Goal: Transaction & Acquisition: Book appointment/travel/reservation

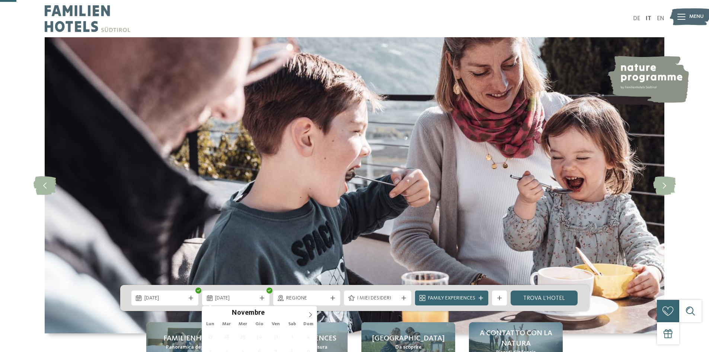
type div "[DATE]"
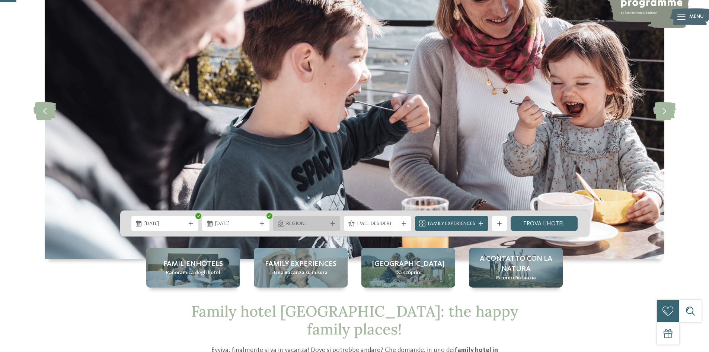
click at [294, 219] on div "Regione" at bounding box center [306, 223] width 67 height 15
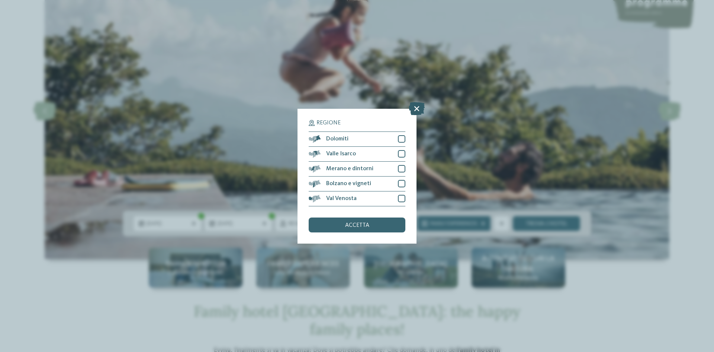
click at [418, 112] on icon at bounding box center [417, 108] width 16 height 13
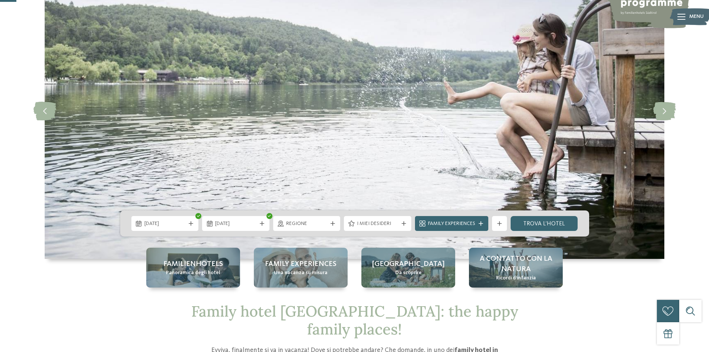
click at [322, 224] on span "Regione" at bounding box center [306, 223] width 41 height 7
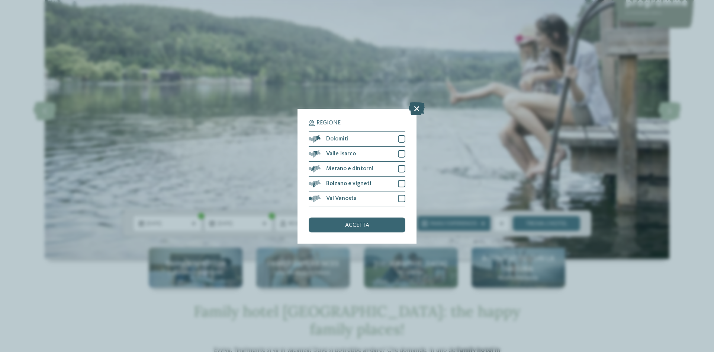
click at [414, 105] on icon at bounding box center [417, 108] width 16 height 13
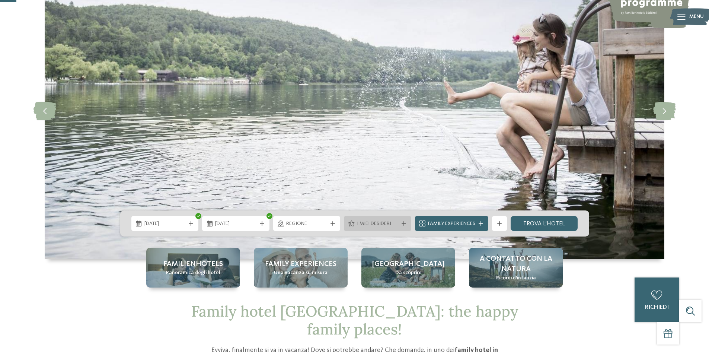
click at [377, 226] on span "I miei desideri" at bounding box center [377, 223] width 41 height 7
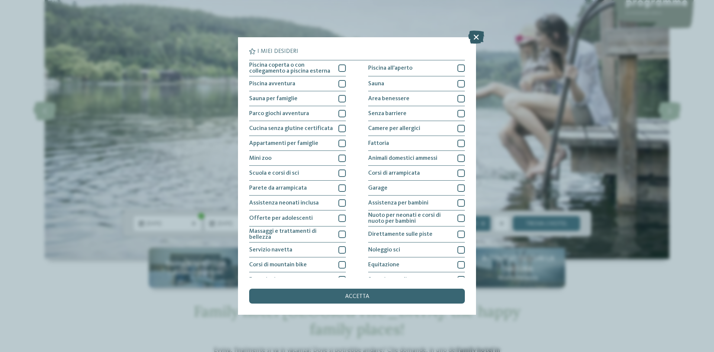
click at [479, 38] on icon at bounding box center [477, 37] width 16 height 13
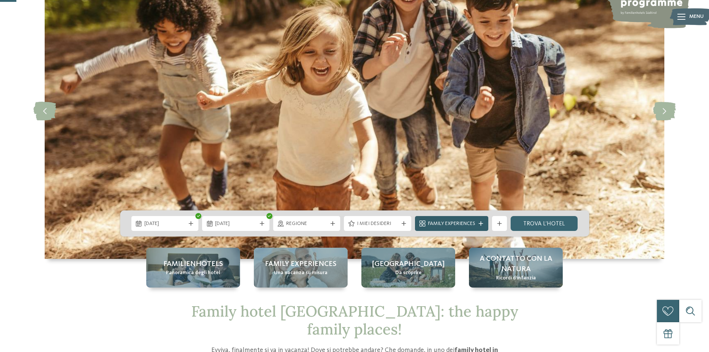
click at [477, 224] on div at bounding box center [480, 223] width 7 height 4
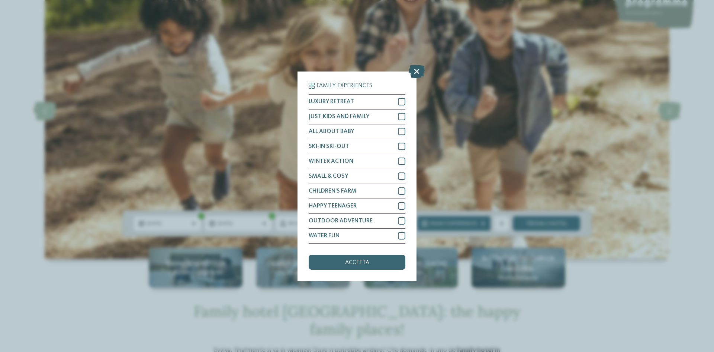
click at [413, 73] on icon at bounding box center [417, 70] width 16 height 13
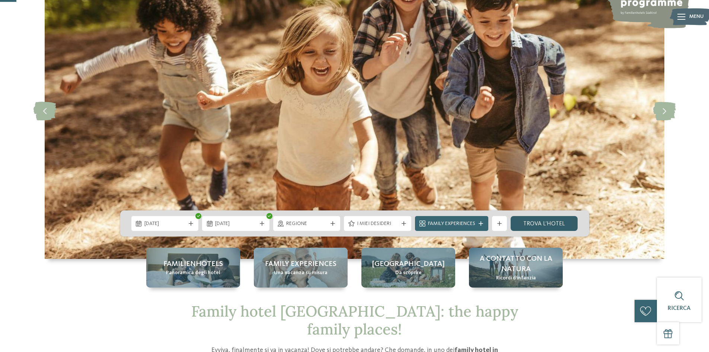
click at [563, 222] on link "trova l’hotel" at bounding box center [544, 223] width 67 height 15
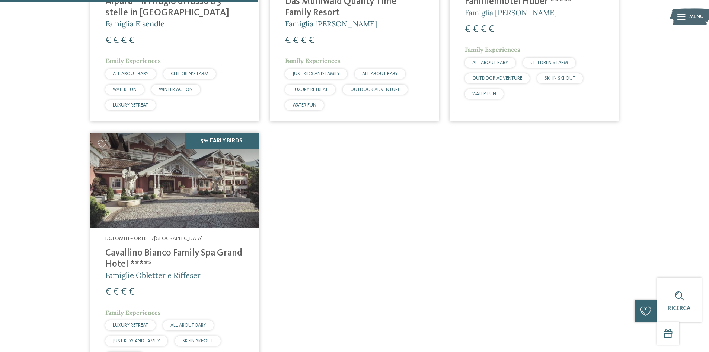
scroll to position [467, 0]
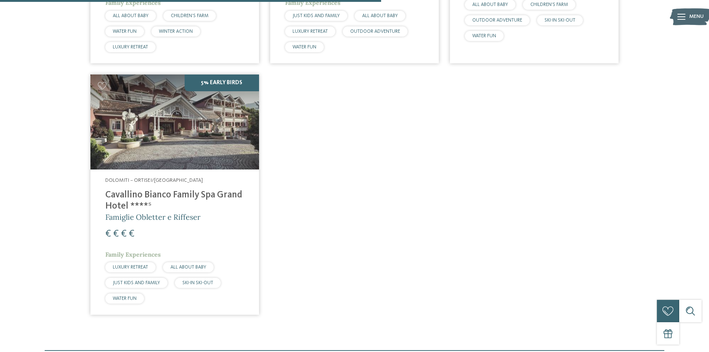
click at [197, 195] on h4 "Cavallino Bianco Family Spa Grand Hotel ****ˢ" at bounding box center [174, 200] width 139 height 22
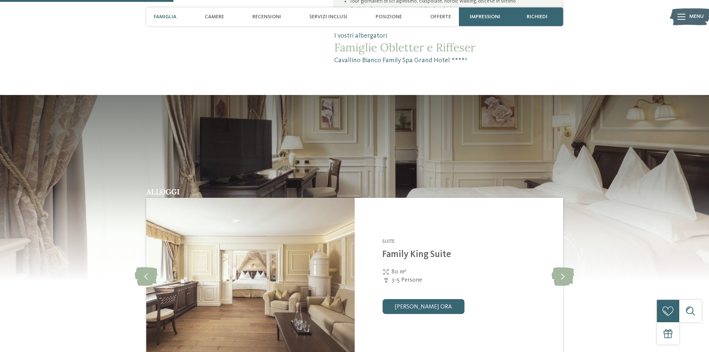
scroll to position [744, 0]
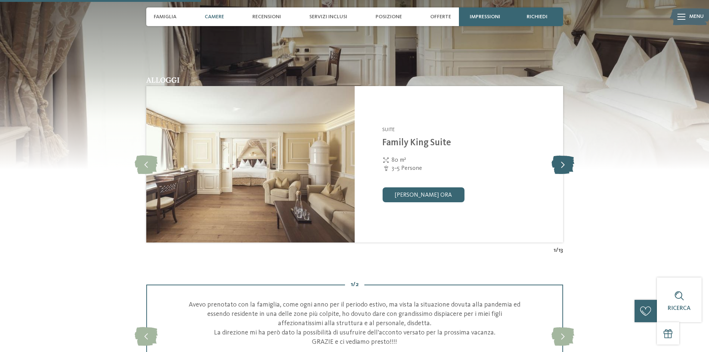
click at [563, 166] on icon at bounding box center [563, 164] width 23 height 19
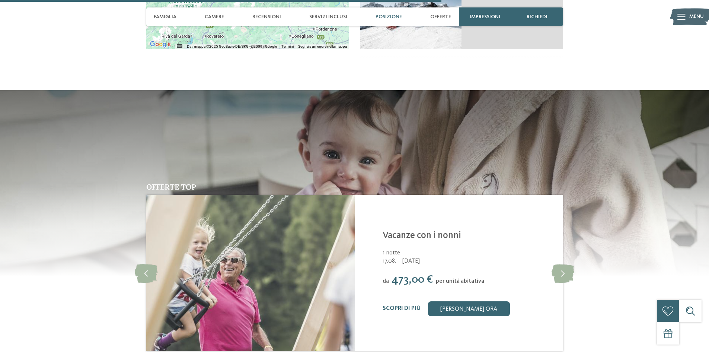
scroll to position [1675, 0]
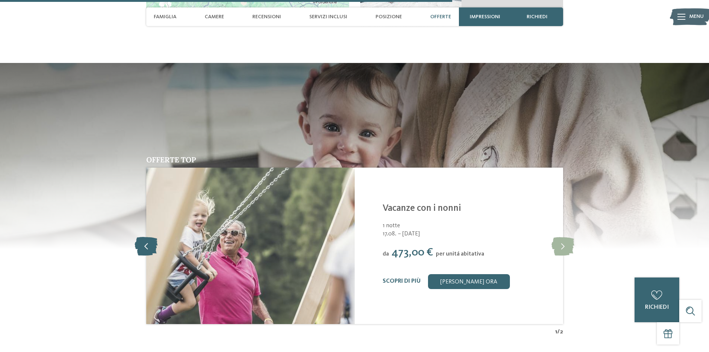
click at [142, 239] on icon at bounding box center [146, 245] width 23 height 19
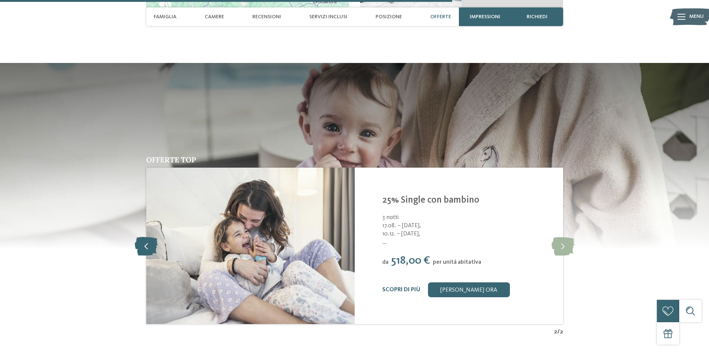
click at [142, 239] on icon at bounding box center [146, 245] width 23 height 19
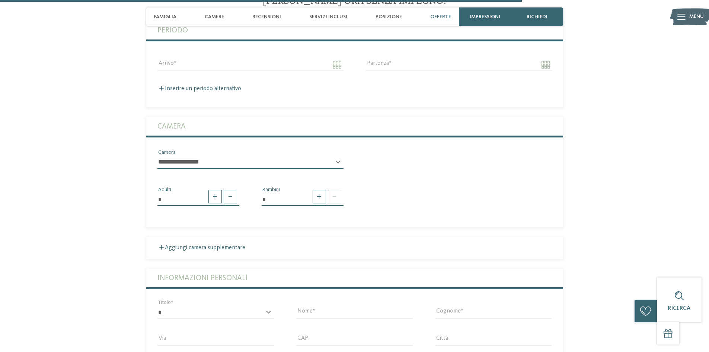
scroll to position [2047, 0]
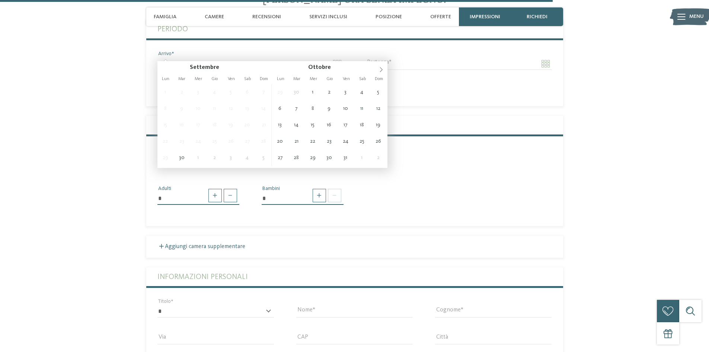
click at [241, 57] on input "Arrivo" at bounding box center [250, 63] width 186 height 13
click at [384, 70] on span at bounding box center [381, 67] width 13 height 13
type input "**********"
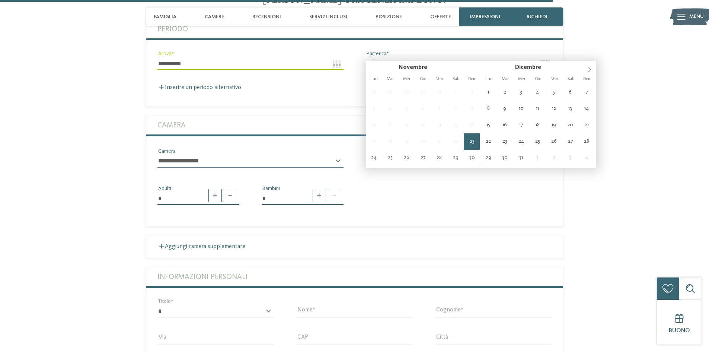
type input "**********"
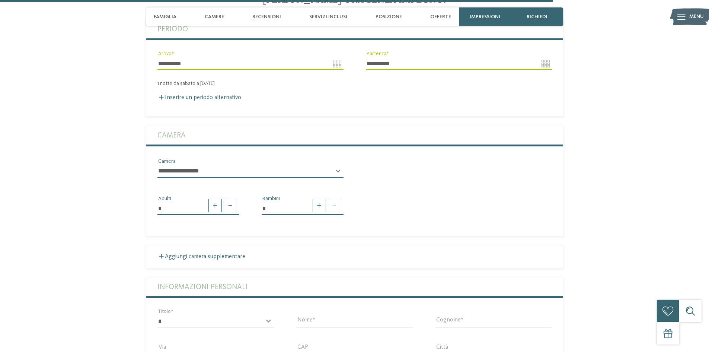
click at [346, 162] on div "**********" at bounding box center [250, 170] width 208 height 26
click at [343, 165] on select "**********" at bounding box center [250, 171] width 186 height 13
click at [319, 199] on span at bounding box center [319, 205] width 13 height 13
type input "*"
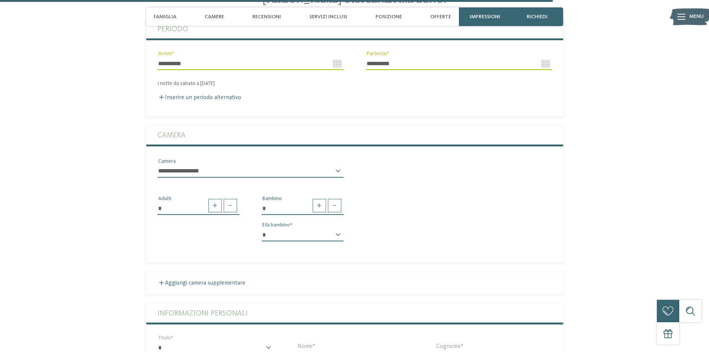
click at [329, 228] on select "* * * * * * * * * * * ** ** ** ** ** ** ** **" at bounding box center [303, 234] width 82 height 13
select select "*"
click at [262, 228] on select "* * * * * * * * * * * ** ** ** ** ** ** ** **" at bounding box center [303, 234] width 82 height 13
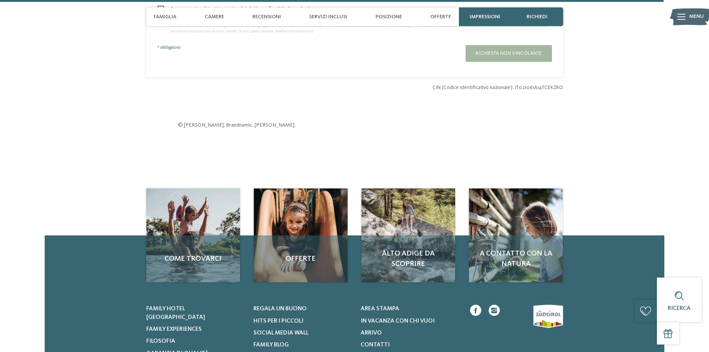
scroll to position [2493, 0]
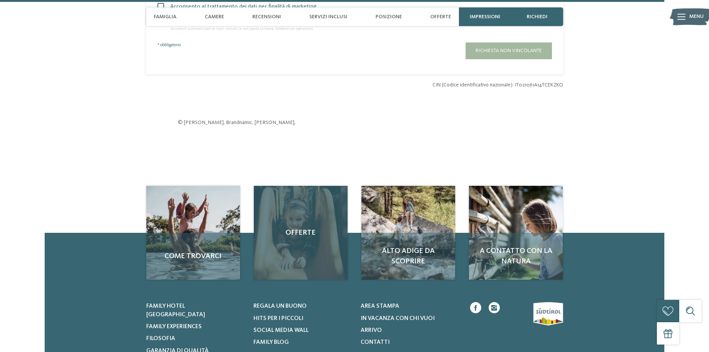
click at [313, 255] on div "Offerte" at bounding box center [301, 233] width 94 height 94
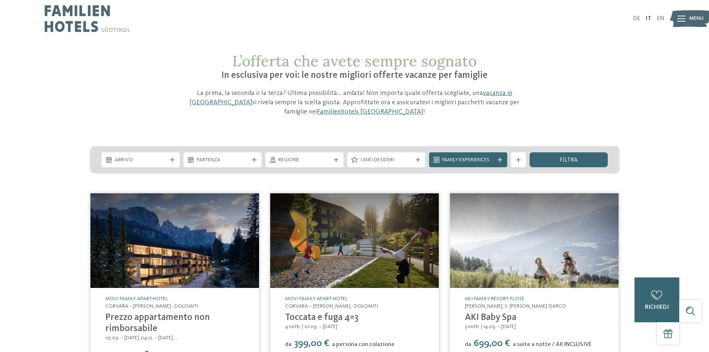
drag, startPoint x: 156, startPoint y: 158, endPoint x: 159, endPoint y: 169, distance: 11.8
click at [156, 162] on span "Arrivo" at bounding box center [141, 159] width 52 height 7
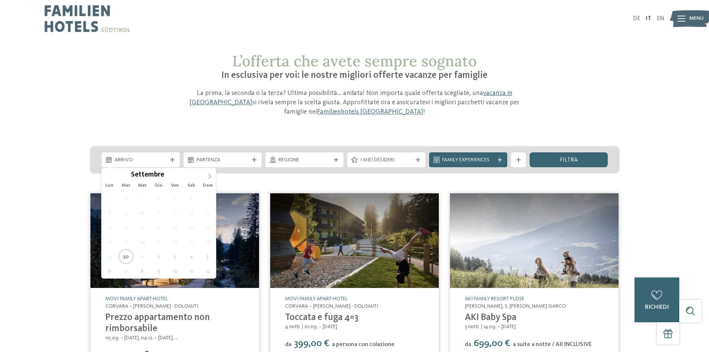
click at [209, 178] on icon at bounding box center [209, 175] width 5 height 5
click at [214, 174] on span at bounding box center [209, 174] width 13 height 13
type div "[DATE]"
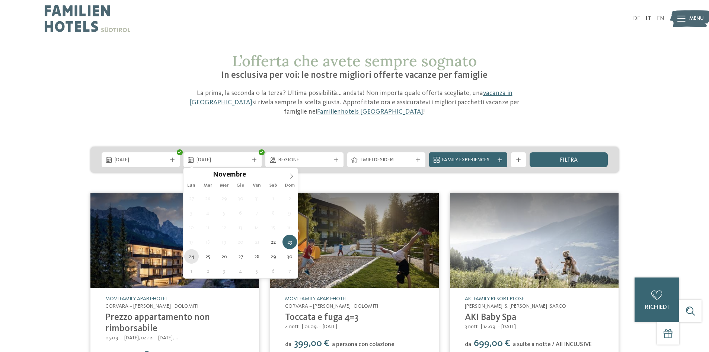
click at [195, 246] on span "17" at bounding box center [191, 241] width 15 height 15
type div "[DATE]"
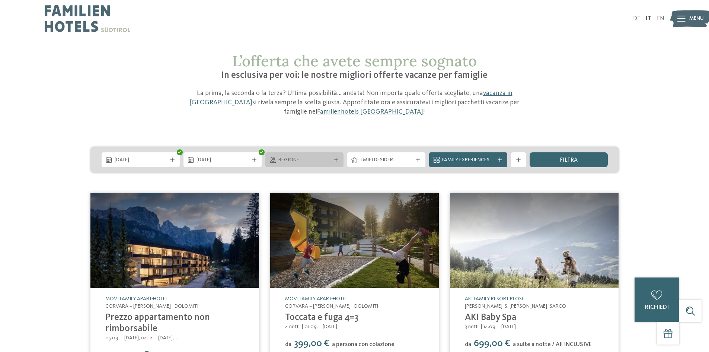
click at [300, 159] on span "Regione" at bounding box center [304, 159] width 52 height 7
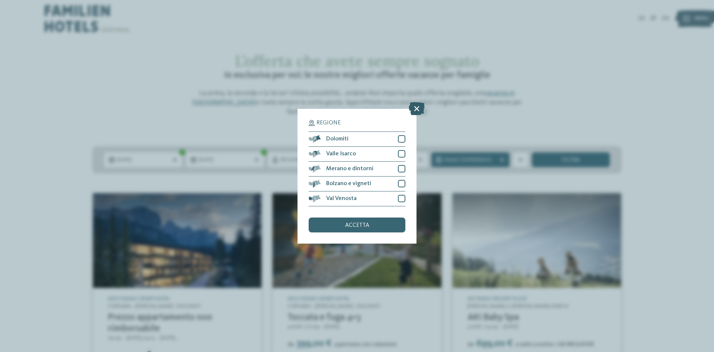
click at [421, 107] on icon at bounding box center [417, 108] width 16 height 13
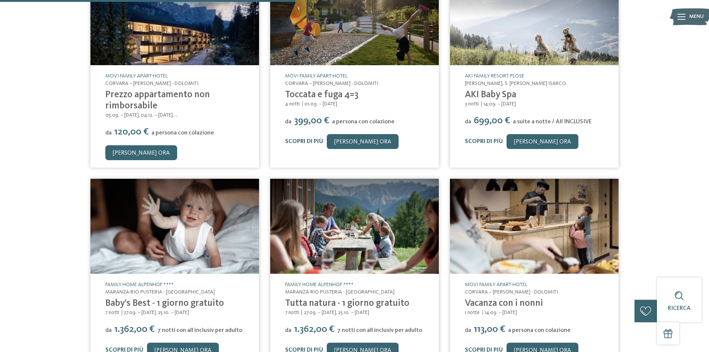
scroll to position [298, 0]
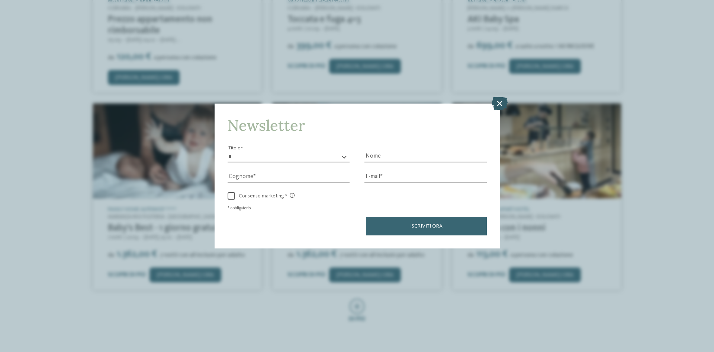
click at [502, 106] on icon at bounding box center [500, 103] width 16 height 13
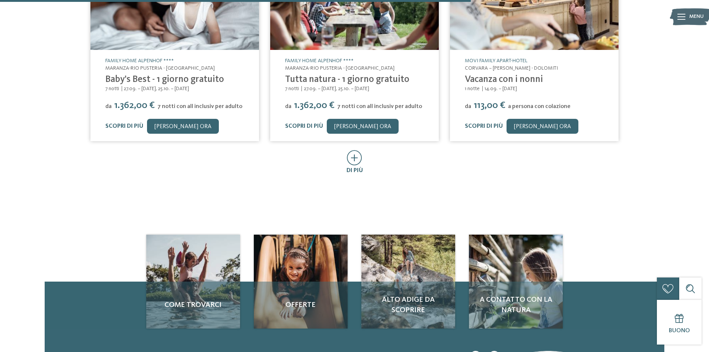
scroll to position [447, 0]
click at [356, 156] on icon at bounding box center [354, 157] width 15 height 15
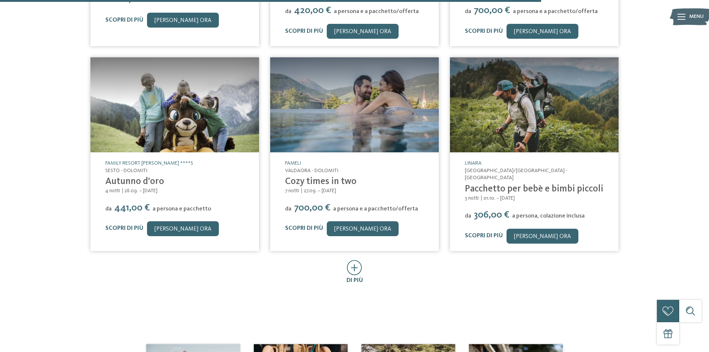
scroll to position [819, 0]
